Goal: Task Accomplishment & Management: Use online tool/utility

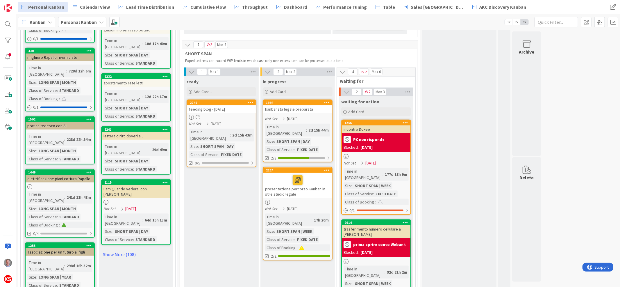
scroll to position [551, 0]
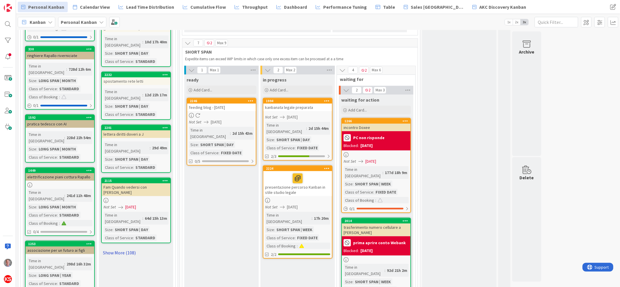
click at [128, 248] on link "Show More (108)" at bounding box center [136, 252] width 70 height 9
click at [128, 253] on div "foto rugby a [PERSON_NAME]" at bounding box center [136, 257] width 69 height 8
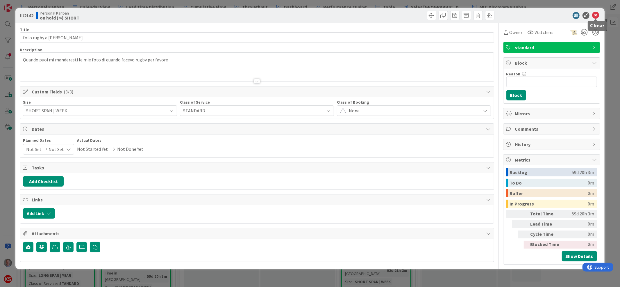
click at [594, 17] on icon at bounding box center [595, 15] width 7 height 7
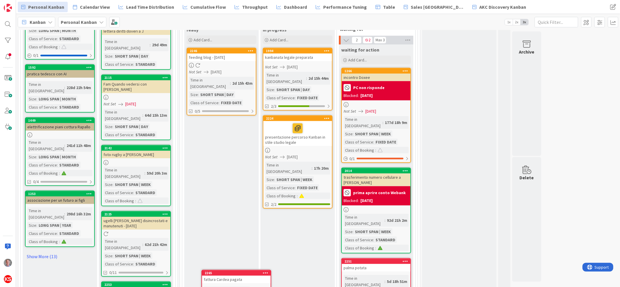
scroll to position [616, 0]
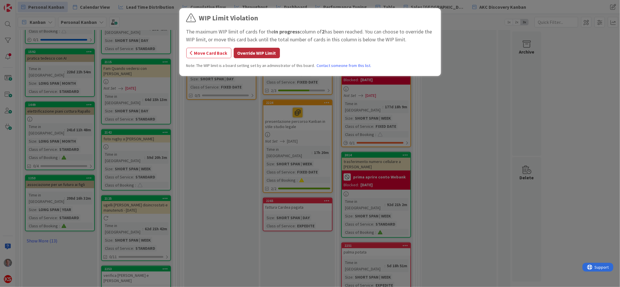
click at [272, 53] on button "Override WIP Limit" at bounding box center [257, 53] width 46 height 10
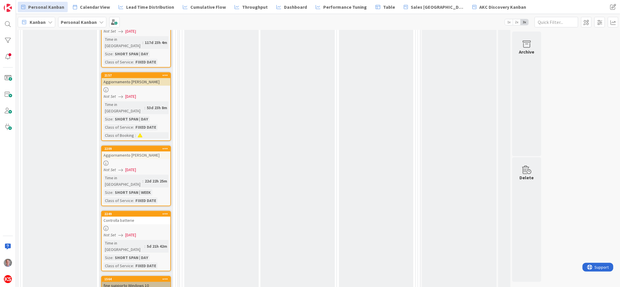
scroll to position [1614, 0]
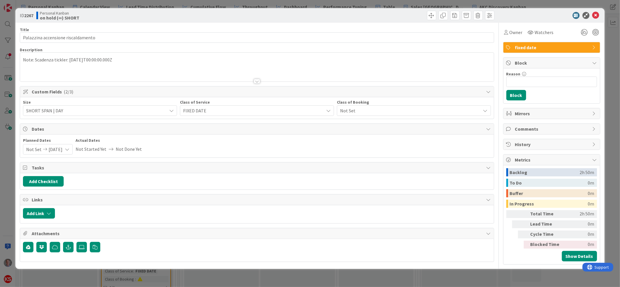
click at [391, 110] on span "Not Set" at bounding box center [409, 110] width 138 height 8
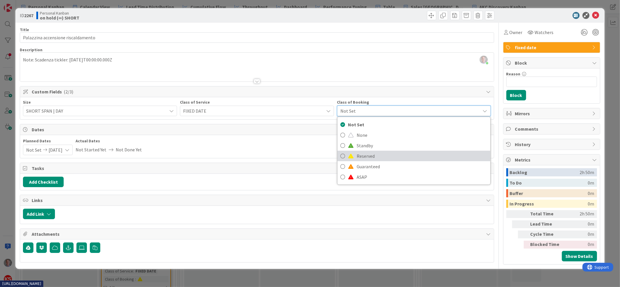
click at [384, 153] on span "Reserved" at bounding box center [422, 155] width 131 height 9
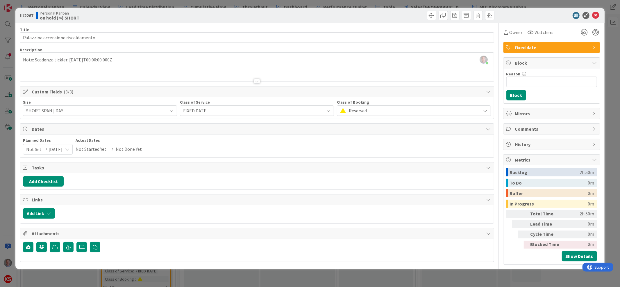
click at [407, 111] on span "Reserved" at bounding box center [413, 110] width 129 height 8
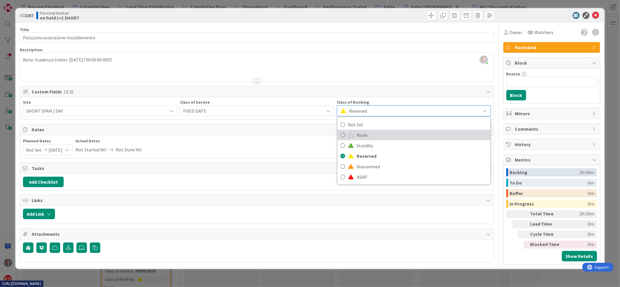
click at [382, 133] on span "None" at bounding box center [422, 135] width 131 height 9
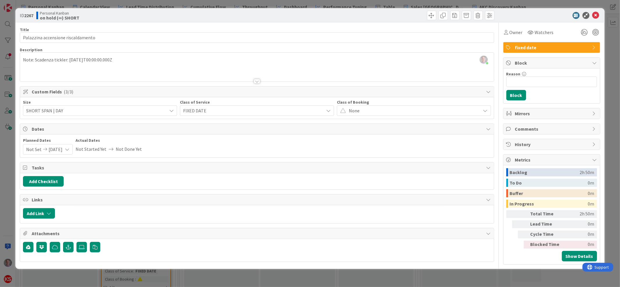
click at [388, 109] on span "None" at bounding box center [413, 110] width 129 height 8
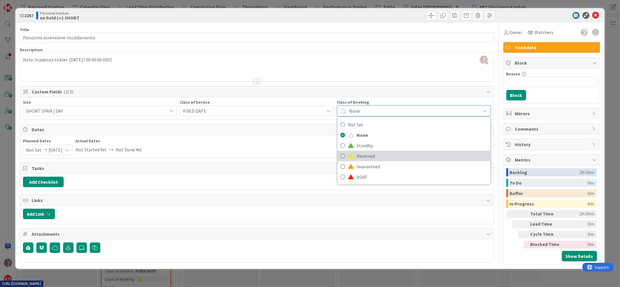
click at [367, 153] on span "Reserved" at bounding box center [422, 155] width 131 height 9
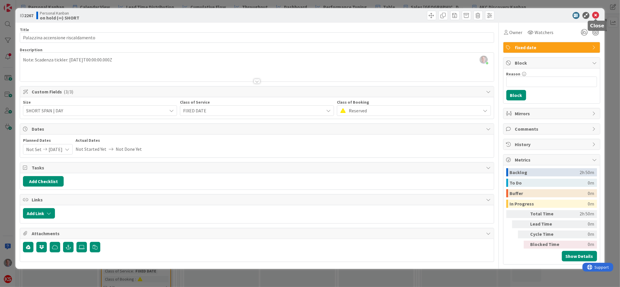
click at [595, 16] on icon at bounding box center [595, 15] width 7 height 7
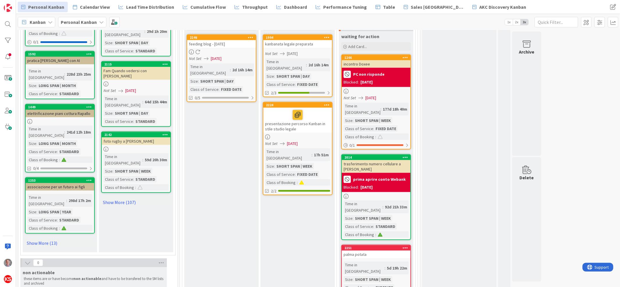
scroll to position [615, 0]
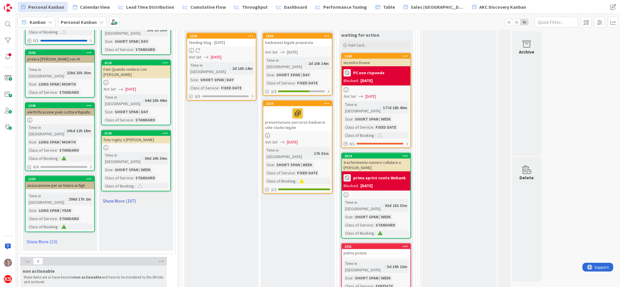
click at [126, 196] on link "Show More (107)" at bounding box center [136, 200] width 70 height 9
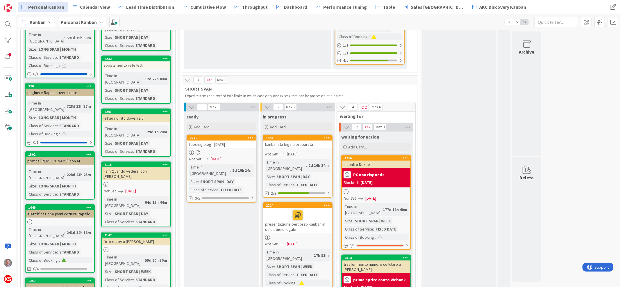
scroll to position [0, 0]
